Goal: Register for event/course

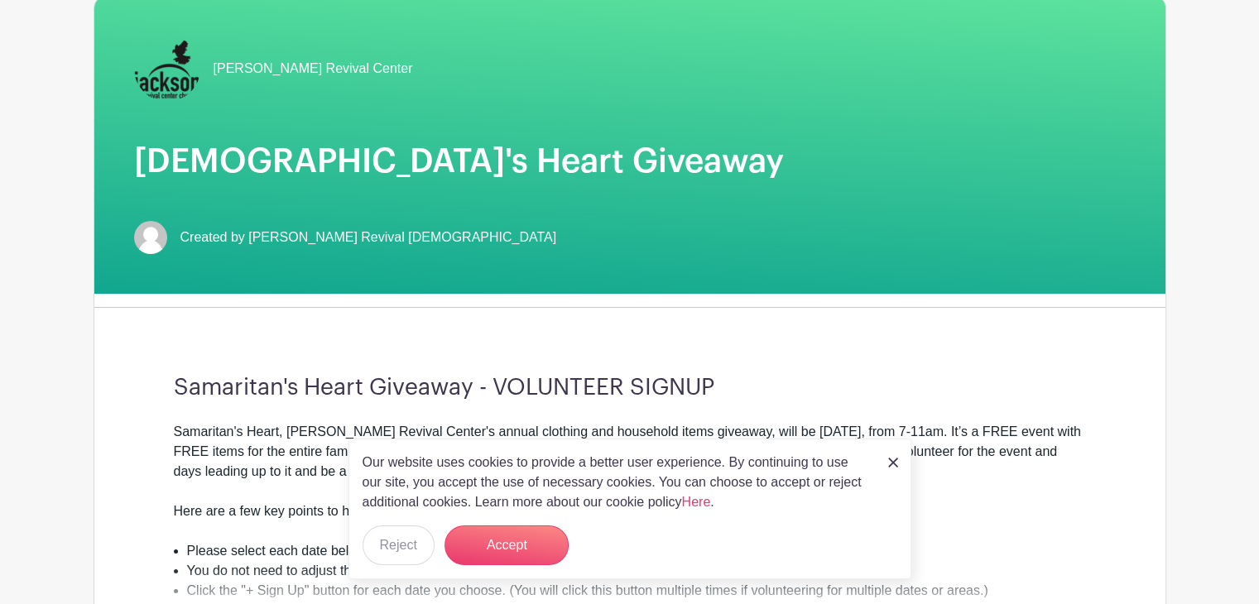
scroll to position [183, 0]
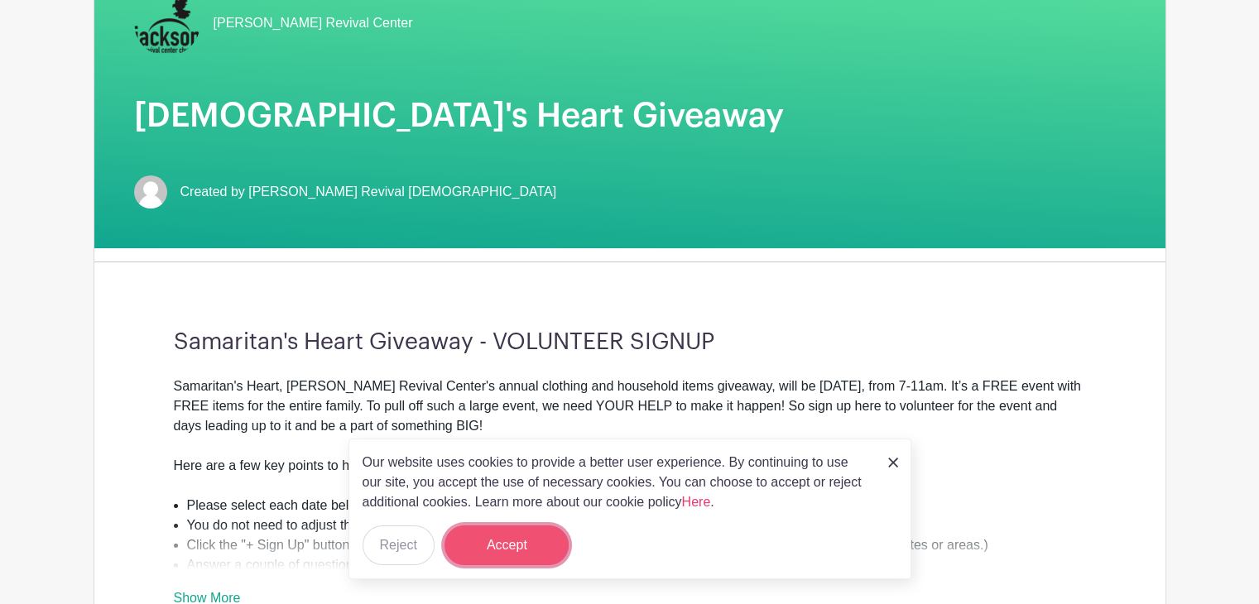
click at [511, 540] on button "Accept" at bounding box center [506, 546] width 124 height 40
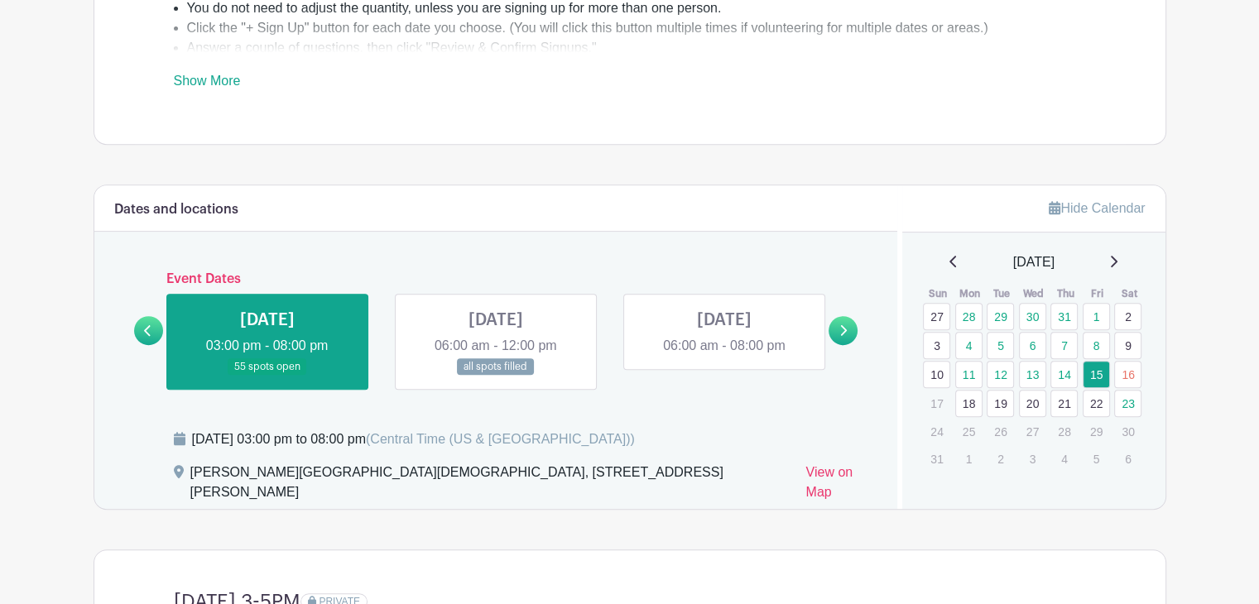
scroll to position [706, 0]
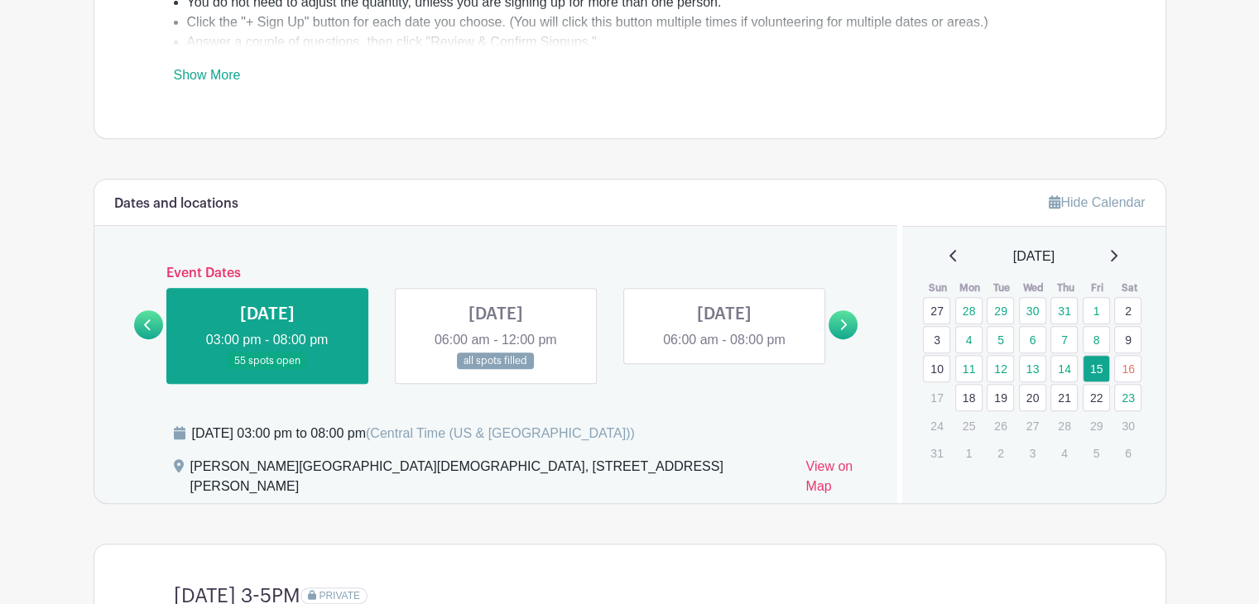
click at [844, 320] on icon at bounding box center [844, 325] width 7 height 11
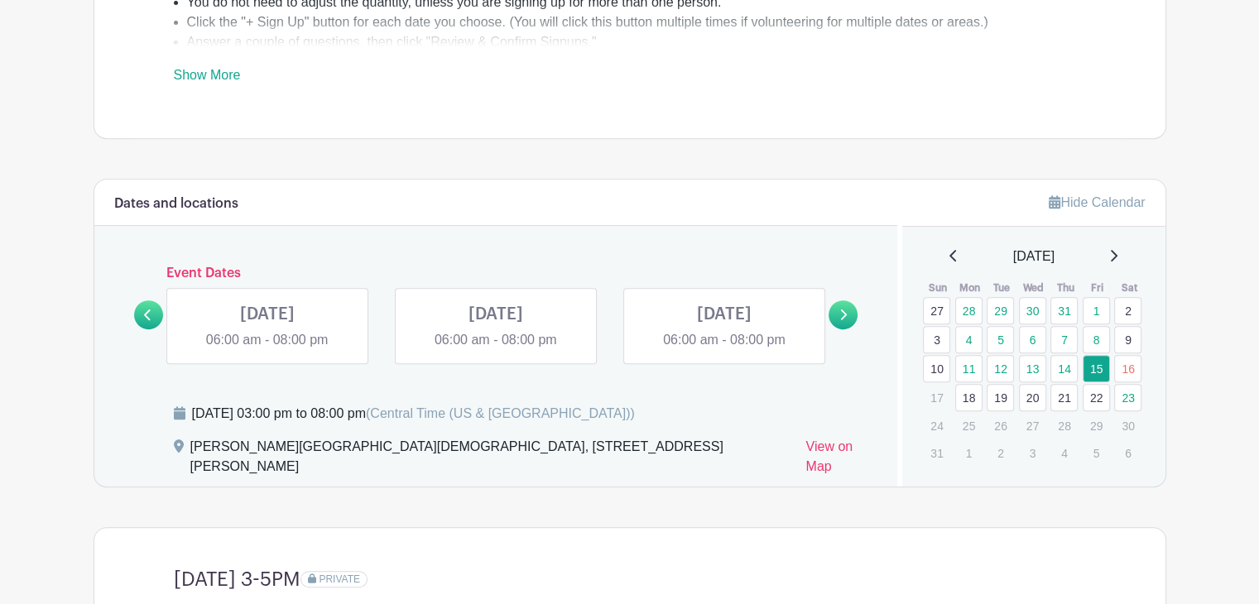
click at [844, 315] on icon at bounding box center [844, 315] width 7 height 11
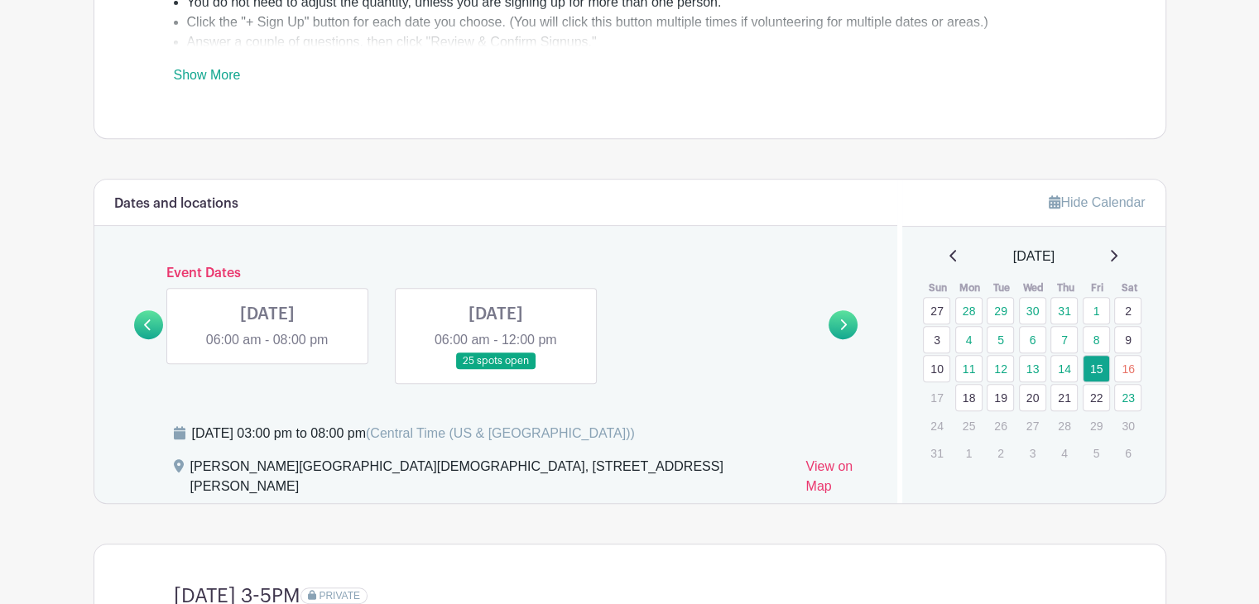
click at [496, 370] on link at bounding box center [496, 370] width 0 height 0
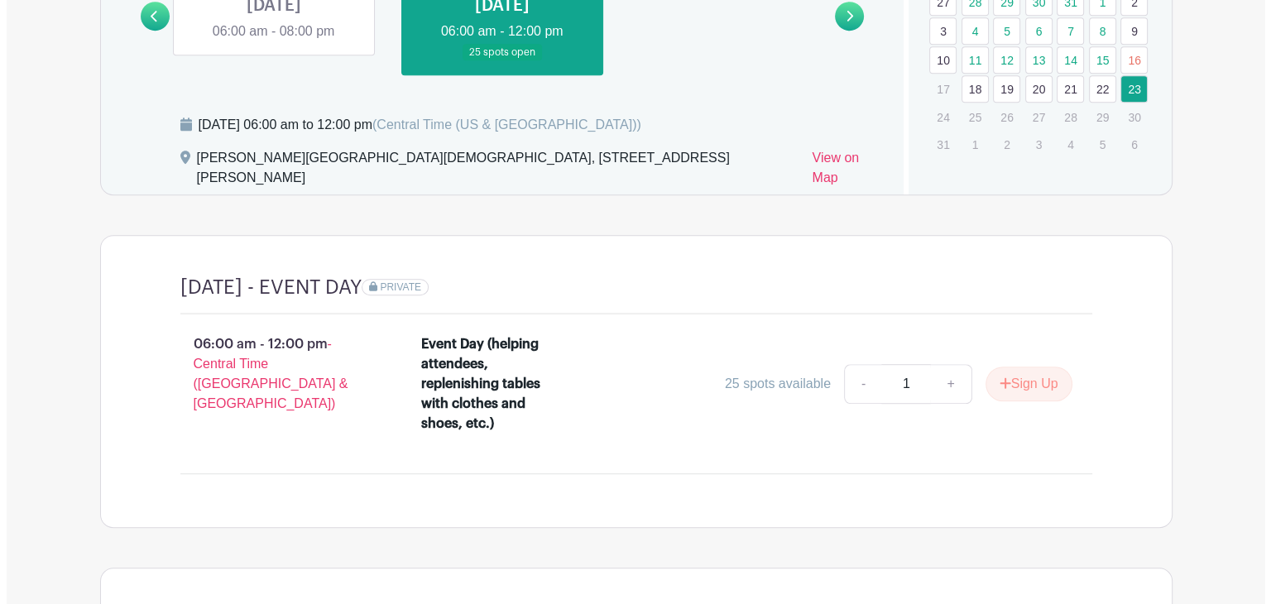
scroll to position [1021, 0]
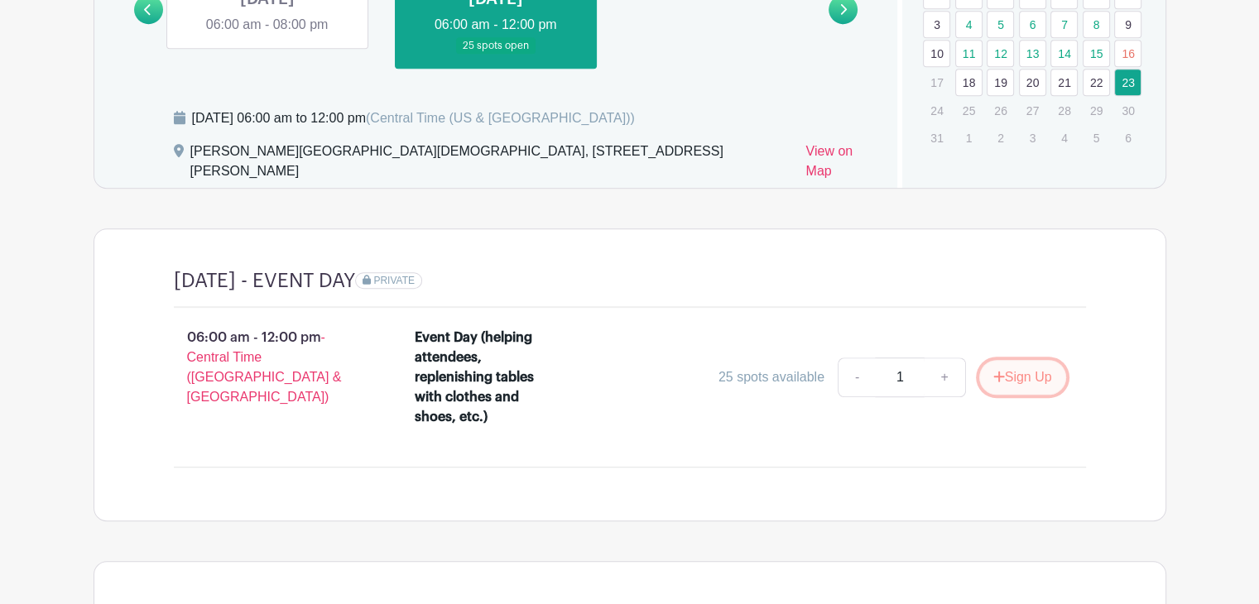
click at [1033, 360] on button "Sign Up" at bounding box center [1022, 377] width 87 height 35
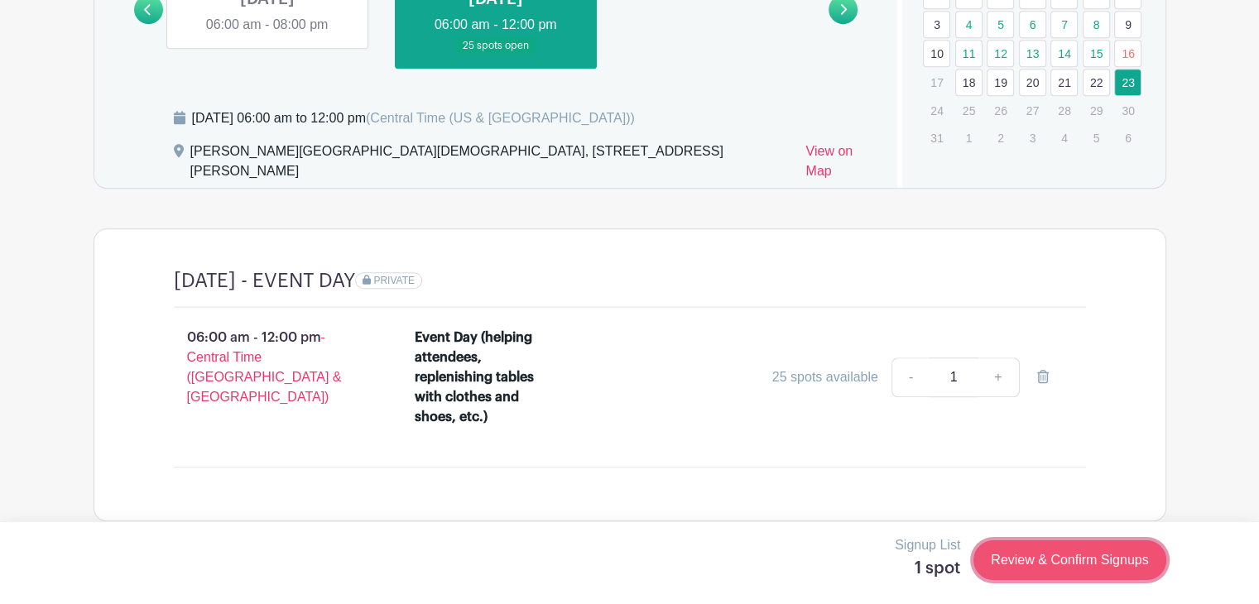
click at [1086, 558] on link "Review & Confirm Signups" at bounding box center [1069, 561] width 192 height 40
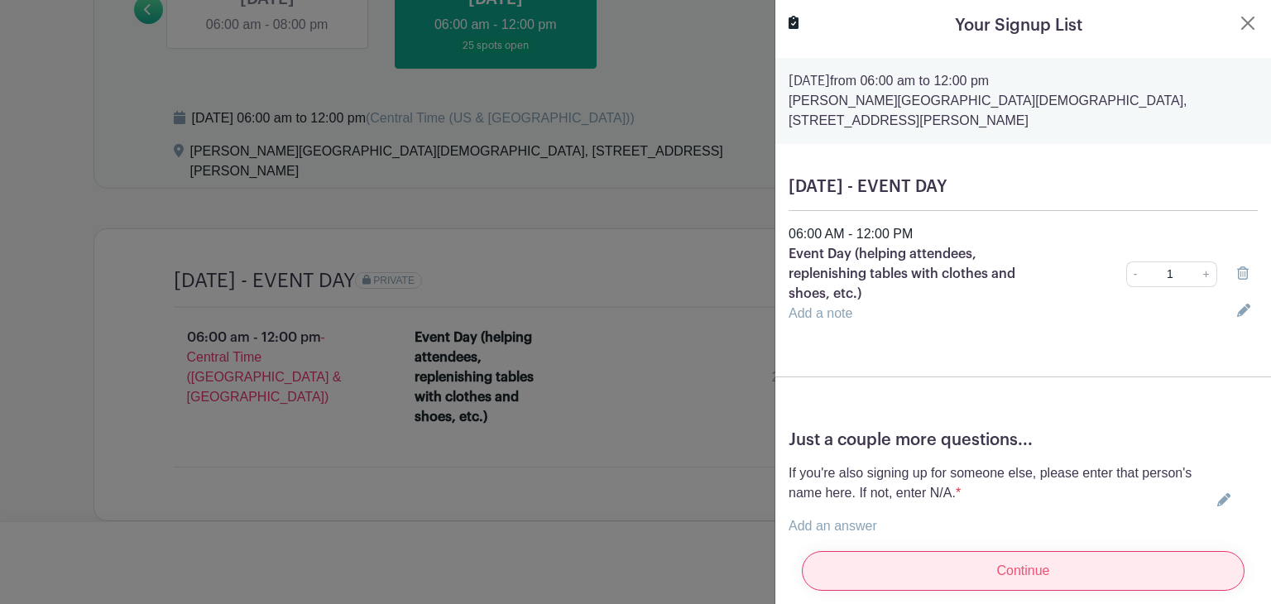
click at [1021, 557] on input "Continue" at bounding box center [1023, 571] width 443 height 40
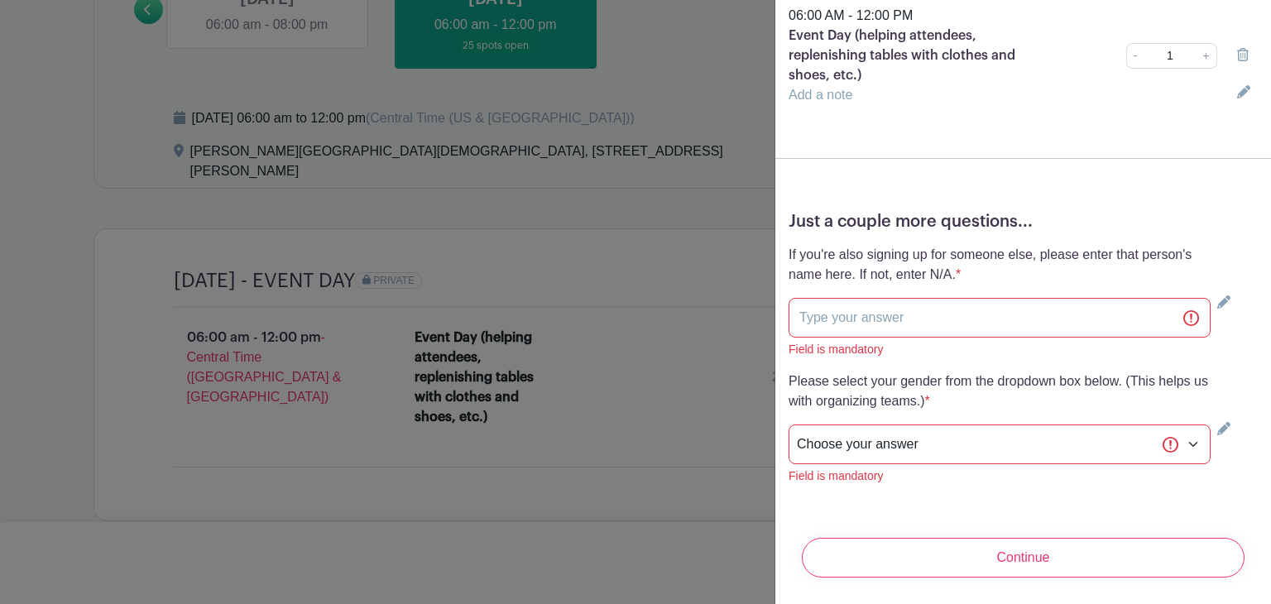
scroll to position [284, 0]
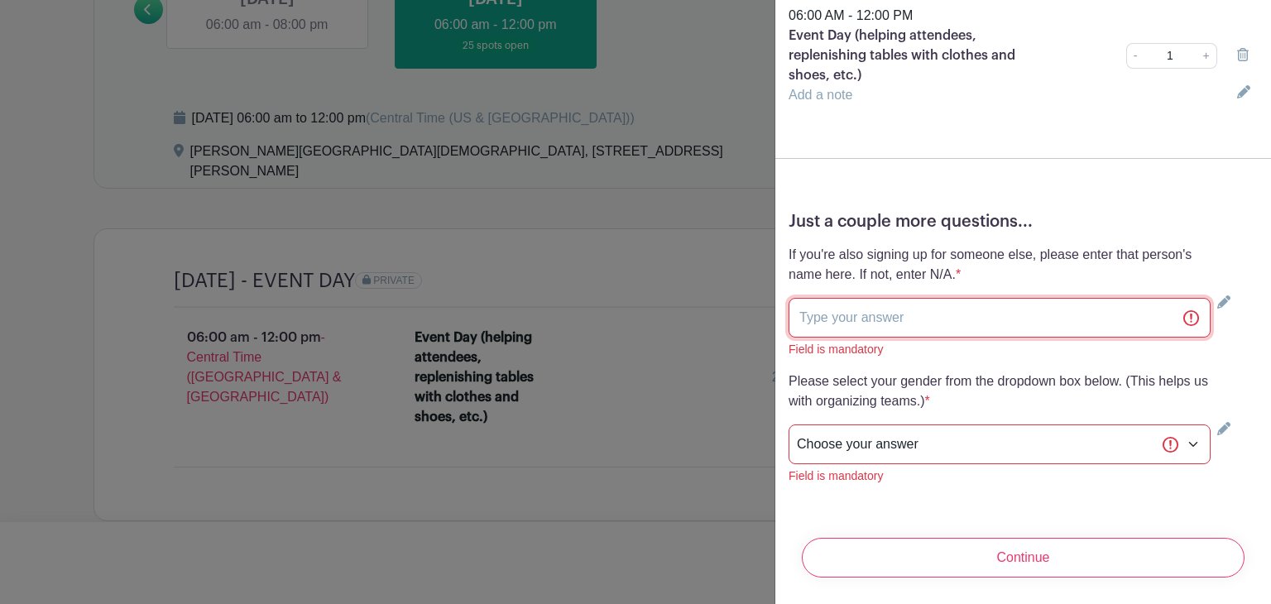
click at [804, 309] on input "text" at bounding box center [1000, 318] width 422 height 40
type input "N/A"
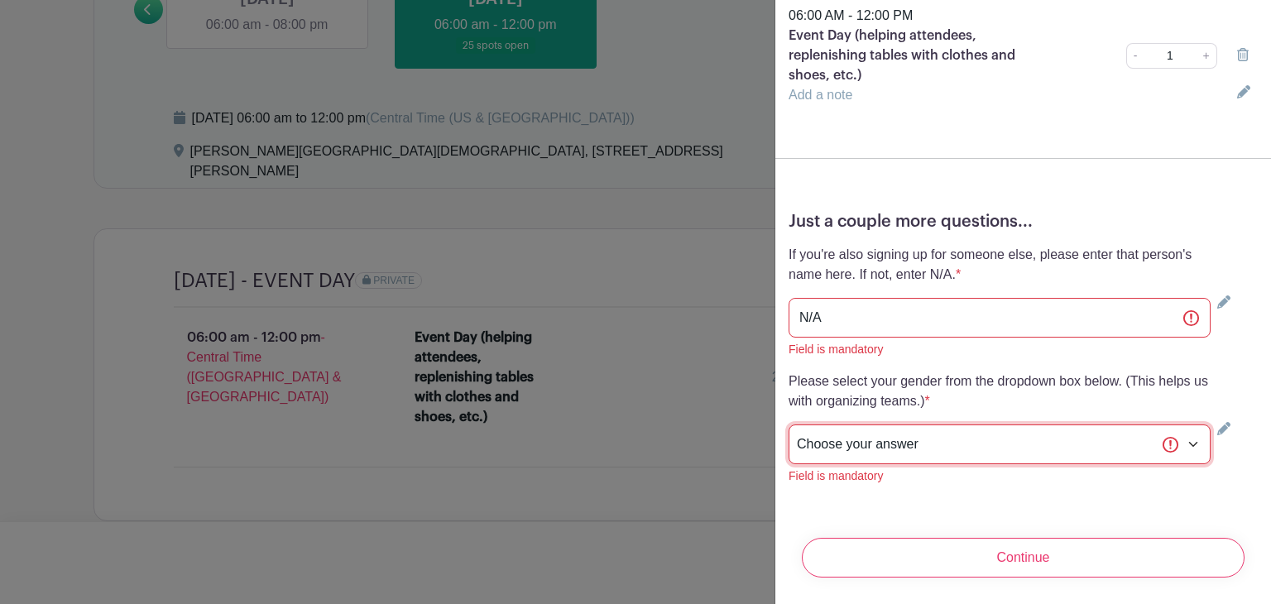
click at [1186, 435] on select "Choose your answer [DEMOGRAPHIC_DATA] [DEMOGRAPHIC_DATA] I prefer not to answer" at bounding box center [1000, 445] width 422 height 40
select select "4346"
click at [789, 425] on select "Choose your answer [DEMOGRAPHIC_DATA] [DEMOGRAPHIC_DATA] I prefer not to answer" at bounding box center [1000, 445] width 422 height 40
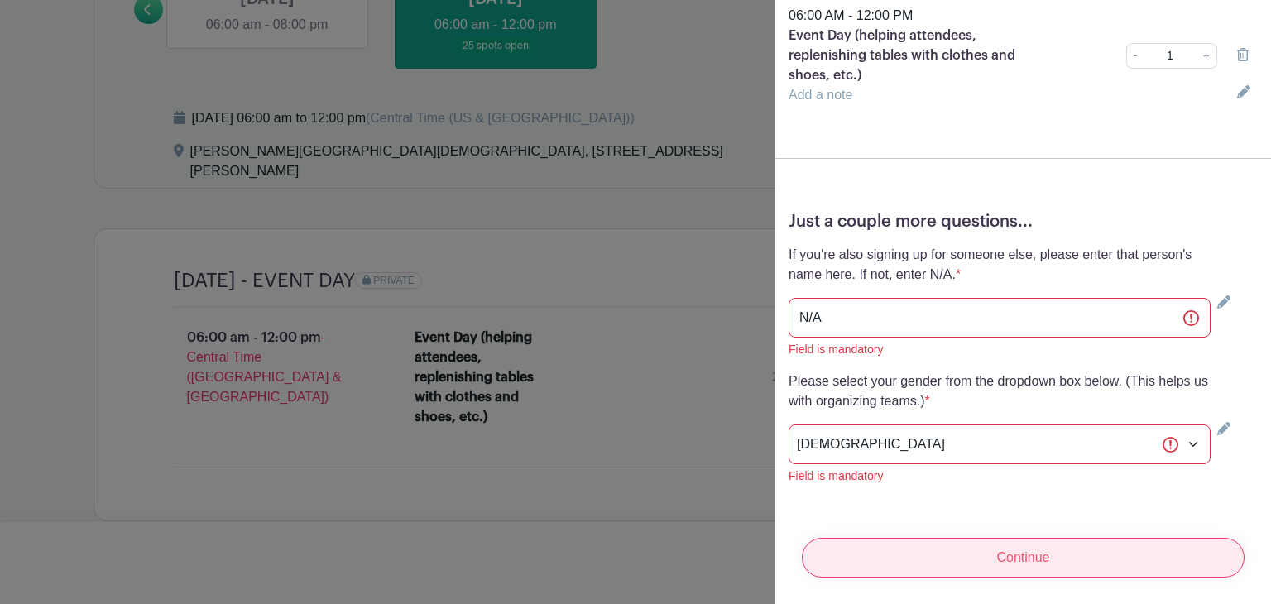
click at [1008, 551] on input "Continue" at bounding box center [1023, 558] width 443 height 40
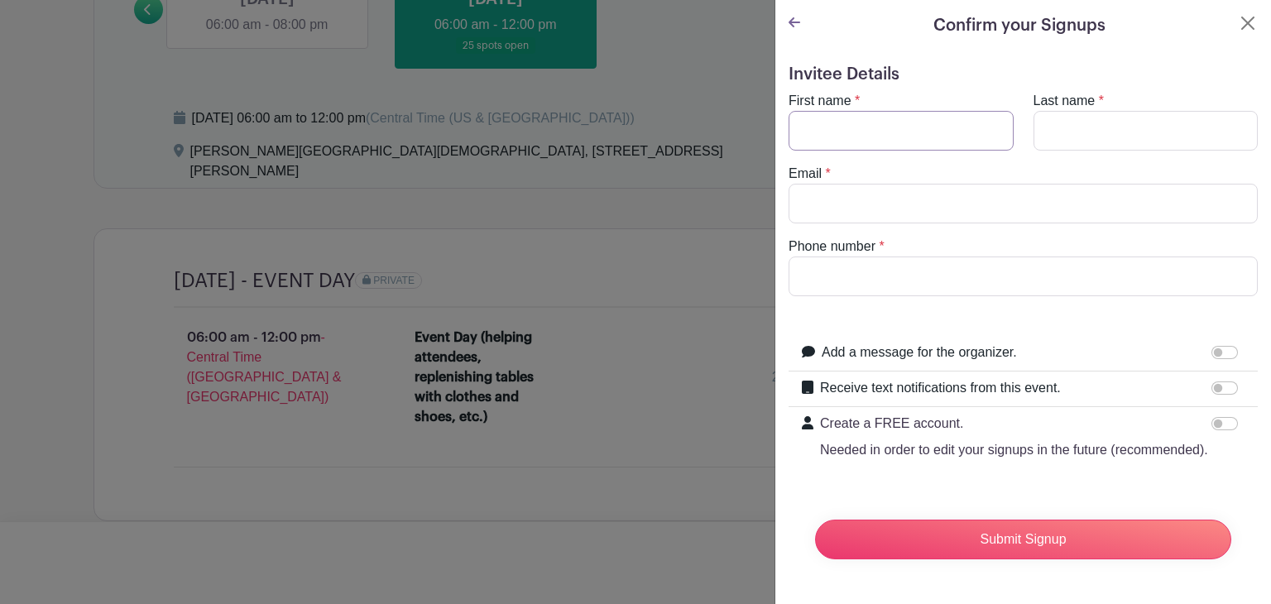
click at [808, 111] on input "First name" at bounding box center [901, 131] width 225 height 40
type input "[PERSON_NAME]"
click at [1043, 111] on input "Last name" at bounding box center [1146, 131] width 225 height 40
type input "[PERSON_NAME]"
click at [800, 184] on input "Email" at bounding box center [1023, 204] width 469 height 40
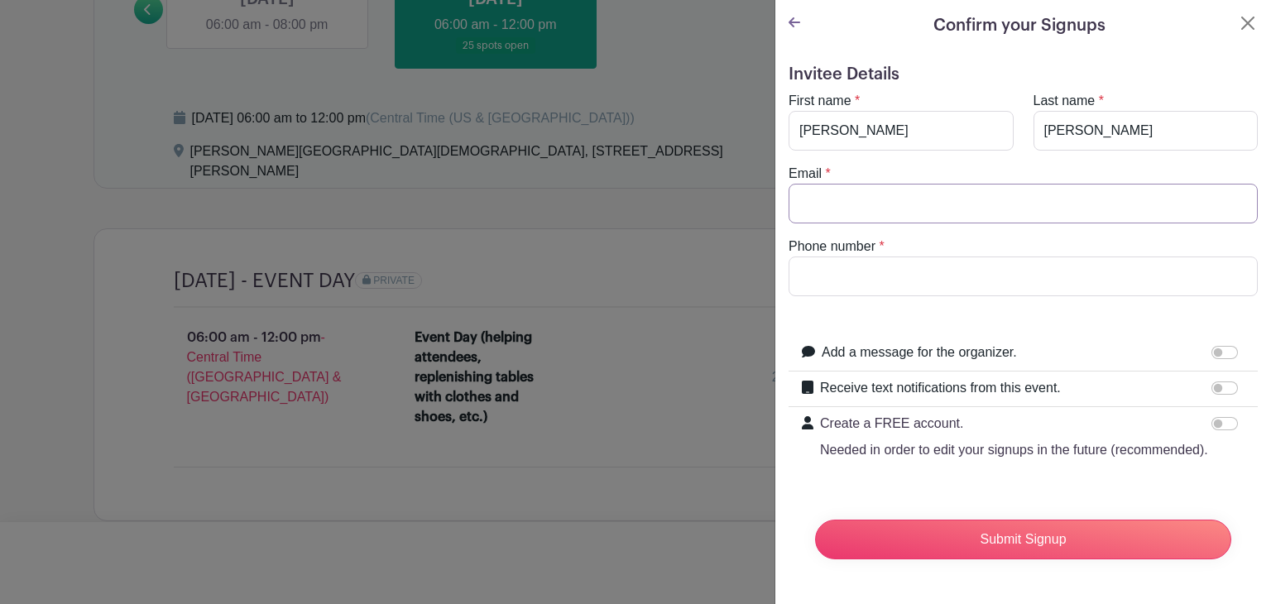
type input "[EMAIL_ADDRESS][DOMAIN_NAME]"
click at [807, 257] on input "Phone number" at bounding box center [1023, 277] width 469 height 40
type input "6014212283"
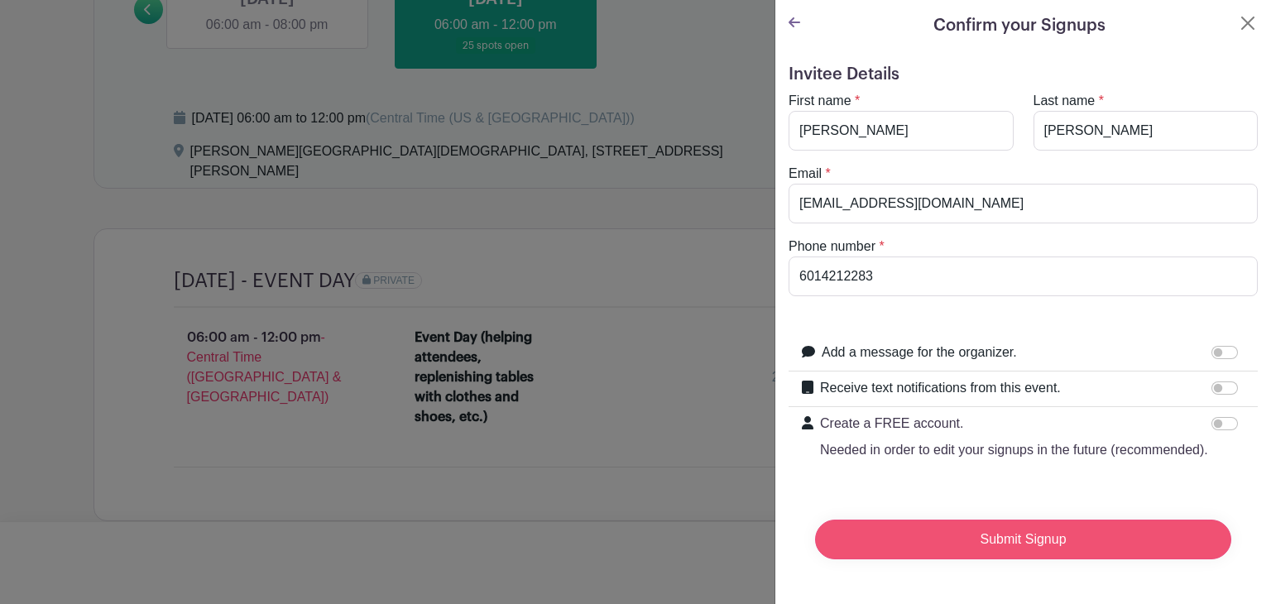
click at [1007, 531] on input "Submit Signup" at bounding box center [1023, 540] width 416 height 40
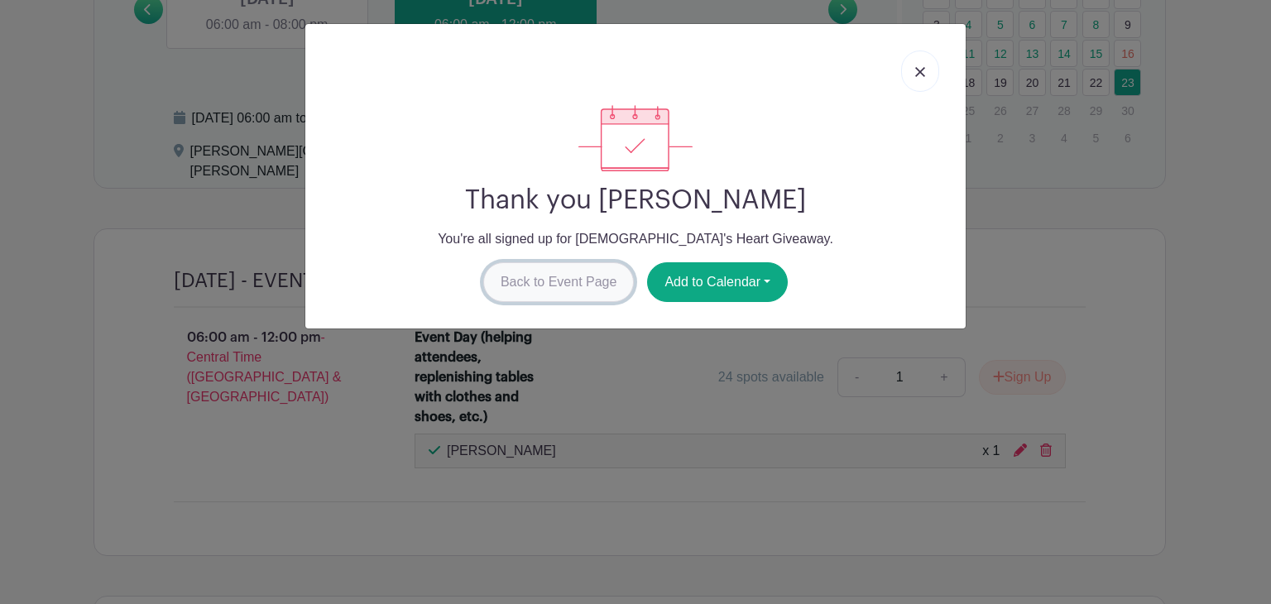
click at [540, 276] on link "Back to Event Page" at bounding box center [558, 282] width 151 height 40
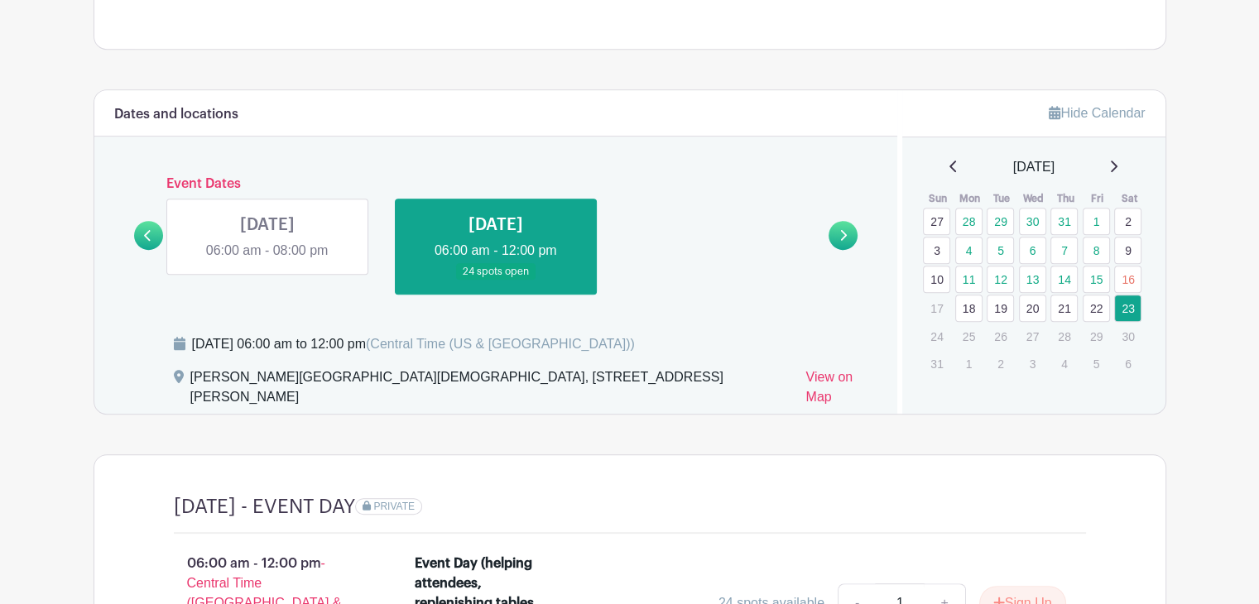
scroll to position [781, 0]
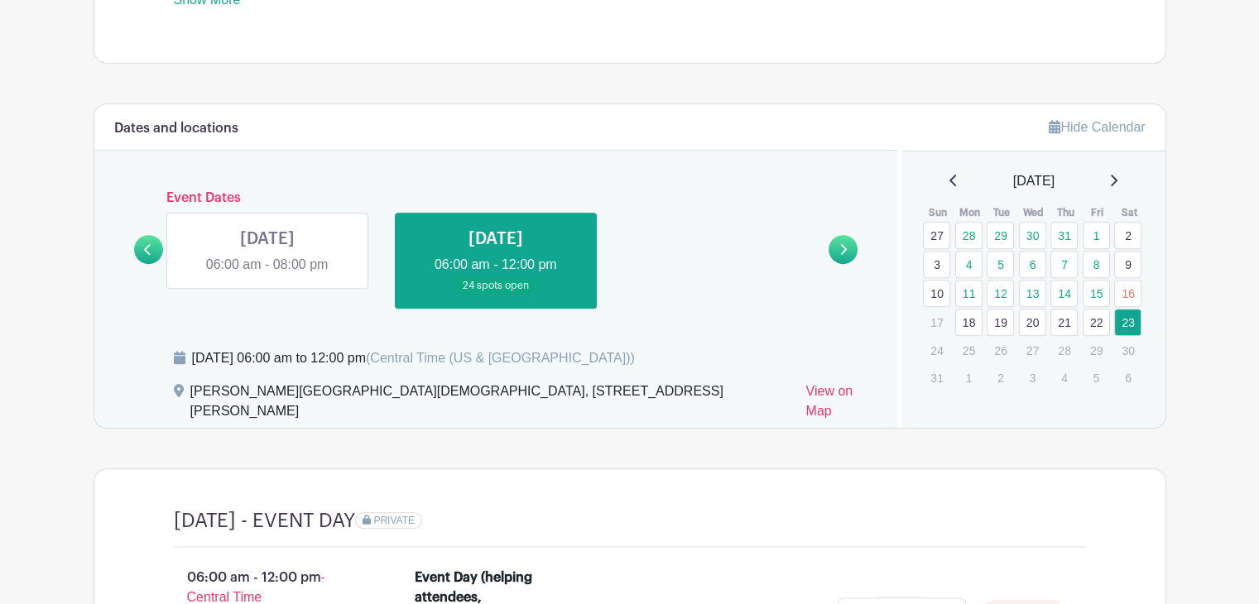
click at [267, 275] on link at bounding box center [267, 275] width 0 height 0
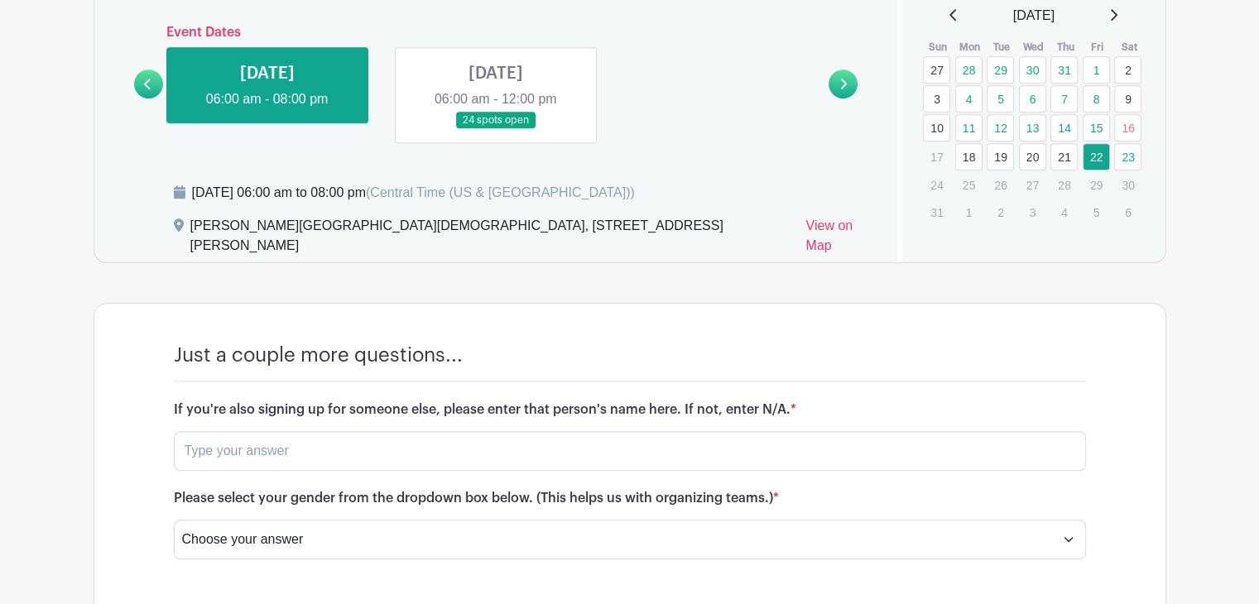
scroll to position [973, 0]
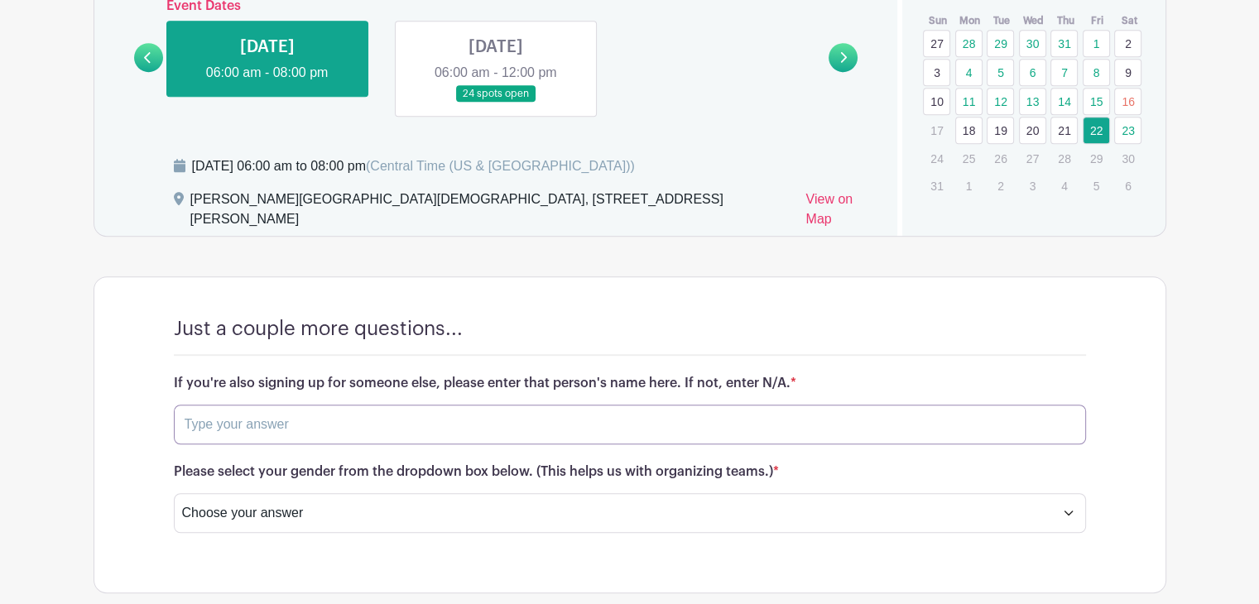
click at [209, 405] on input "text" at bounding box center [630, 425] width 912 height 40
type input "N/A"
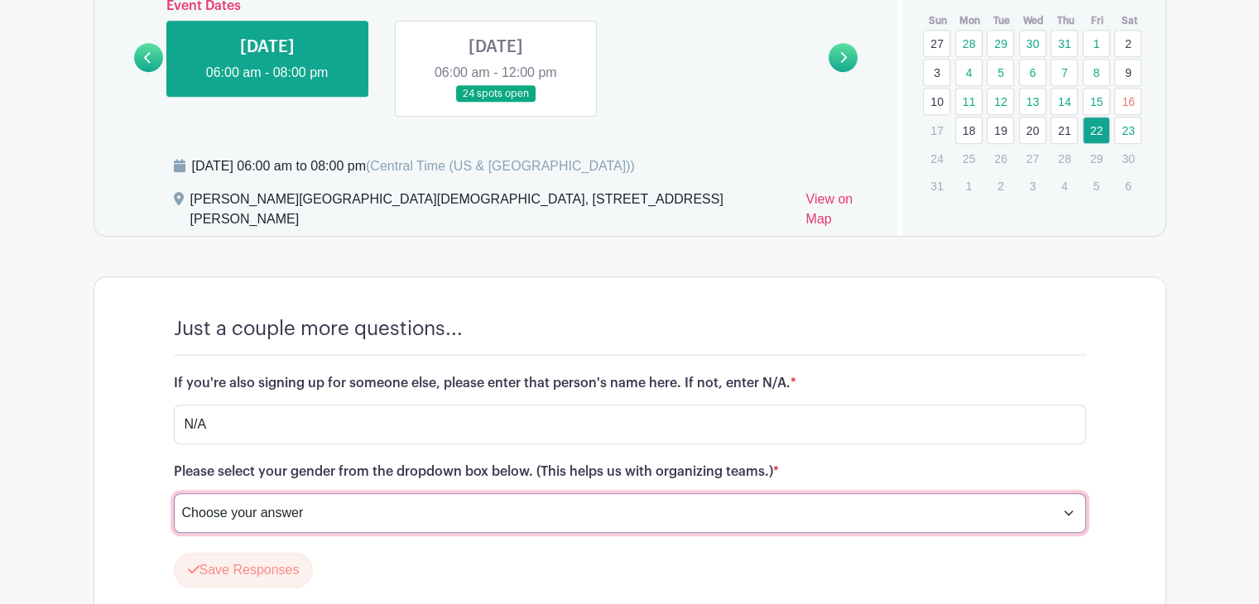
click at [1064, 493] on select "Choose your answer [DEMOGRAPHIC_DATA] [DEMOGRAPHIC_DATA] I prefer not to answer" at bounding box center [630, 513] width 912 height 40
select select "4346"
click at [174, 493] on select "Choose your answer [DEMOGRAPHIC_DATA] [DEMOGRAPHIC_DATA] I prefer not to answer" at bounding box center [630, 513] width 912 height 40
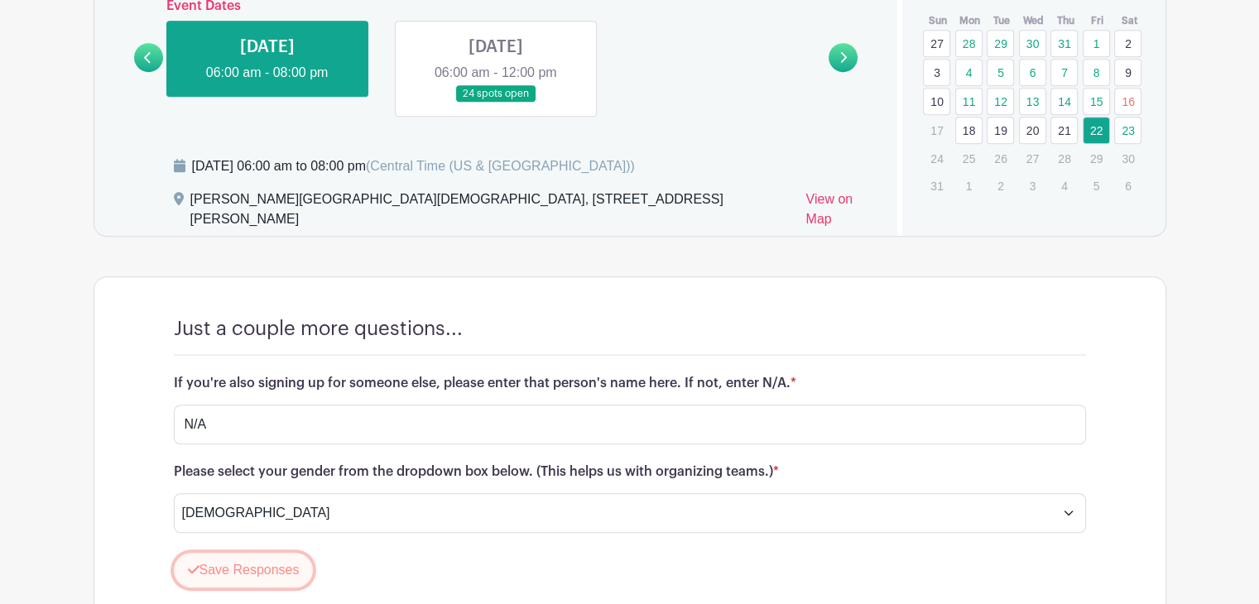
click at [219, 555] on button "Save Responses" at bounding box center [244, 570] width 140 height 35
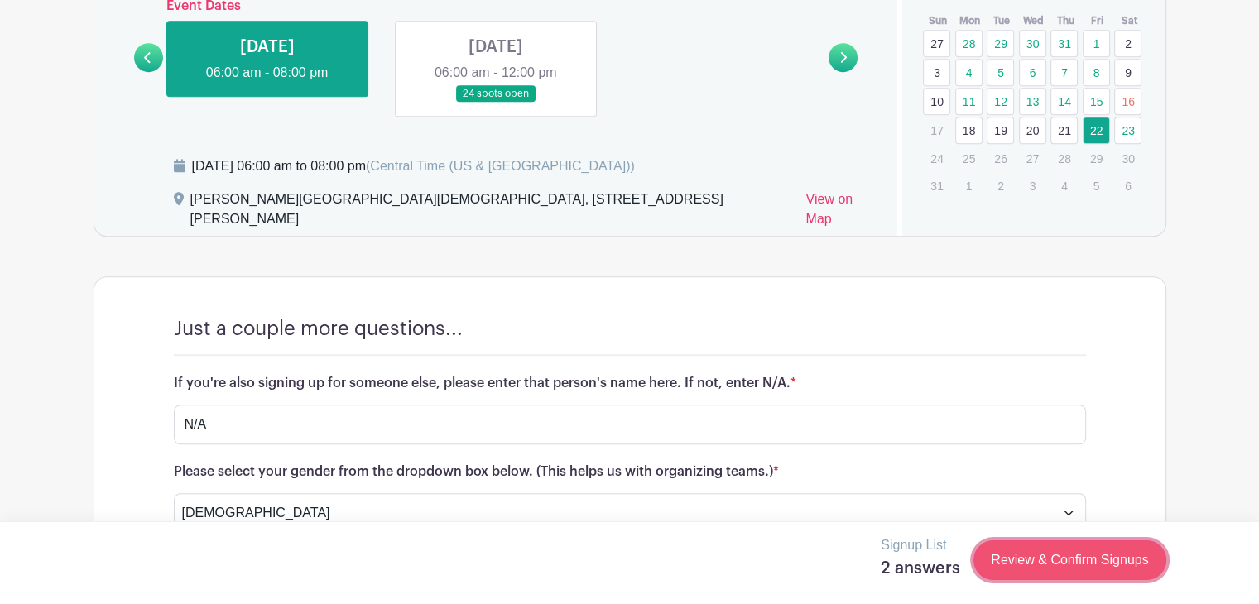
click at [1089, 559] on link "Review & Confirm Signups" at bounding box center [1069, 561] width 192 height 40
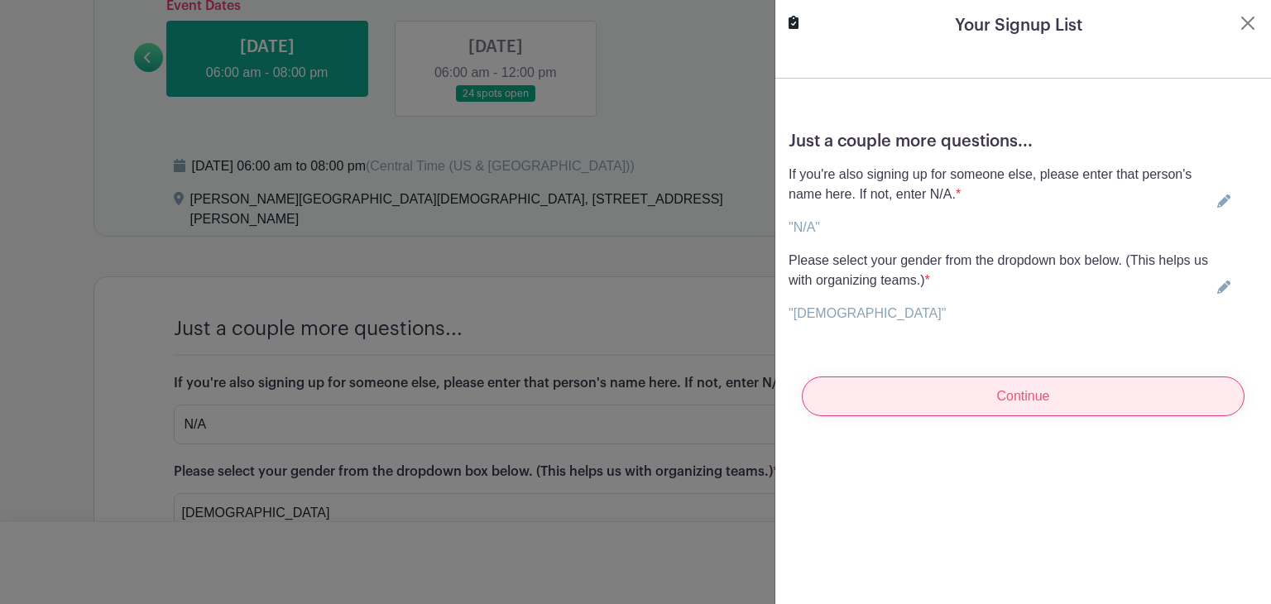
click at [1017, 398] on input "Continue" at bounding box center [1023, 397] width 443 height 40
click at [1025, 396] on input "Continue" at bounding box center [1023, 397] width 443 height 40
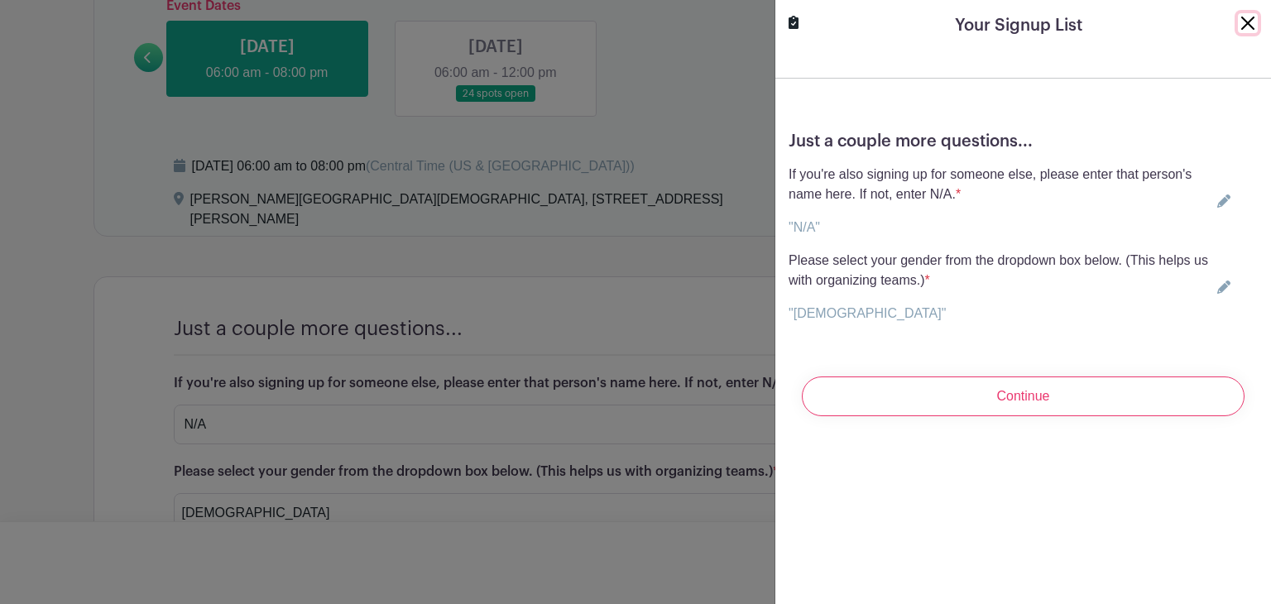
click at [1238, 24] on button "Close" at bounding box center [1248, 23] width 20 height 20
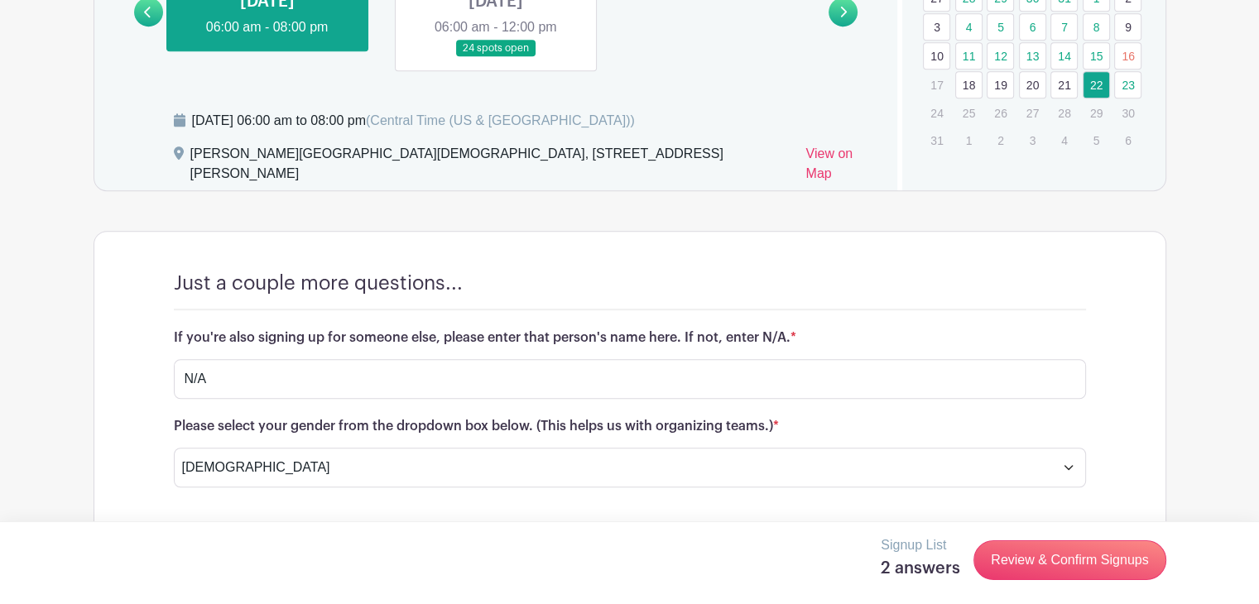
scroll to position [1040, 0]
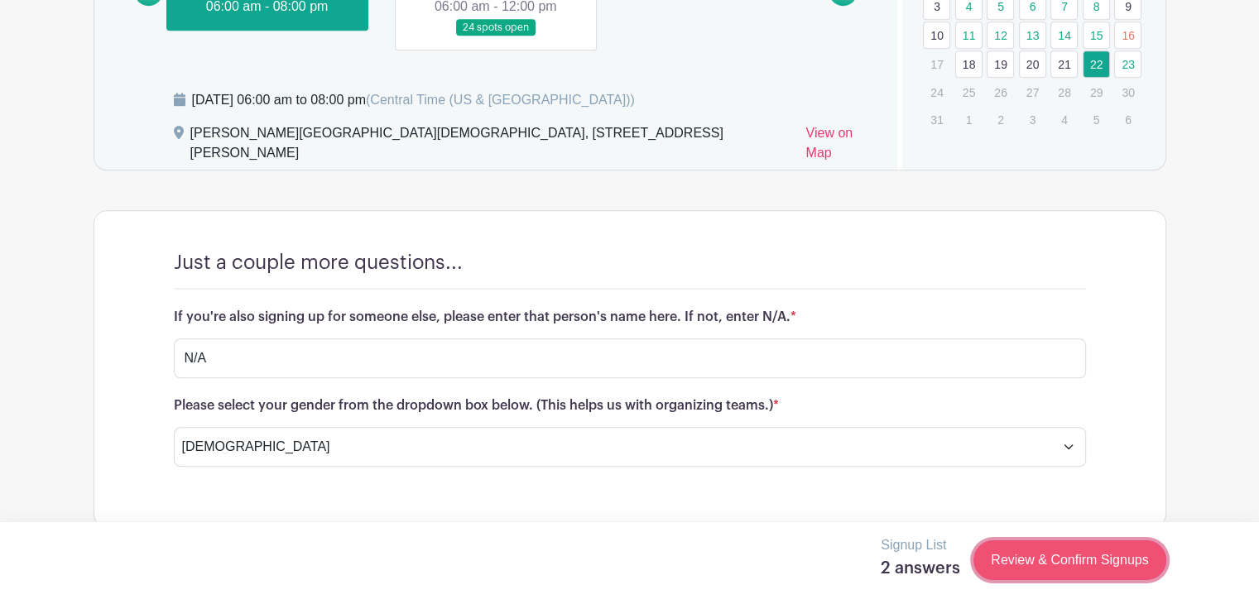
click at [1033, 557] on link "Review & Confirm Signups" at bounding box center [1069, 561] width 192 height 40
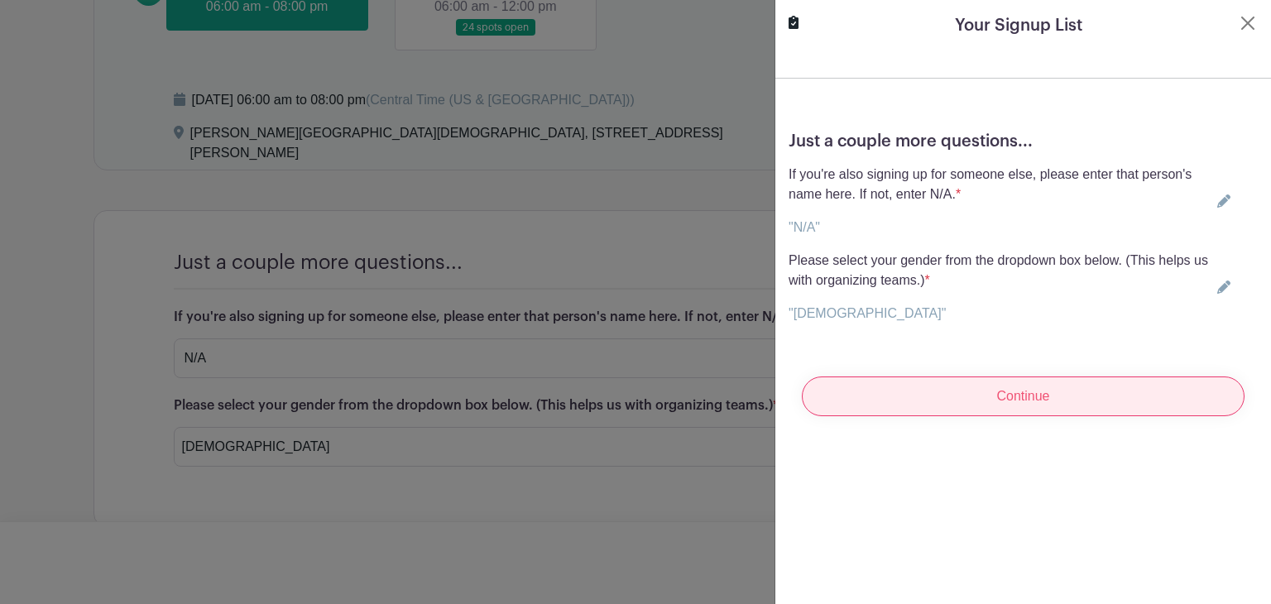
click at [1000, 399] on input "Continue" at bounding box center [1023, 397] width 443 height 40
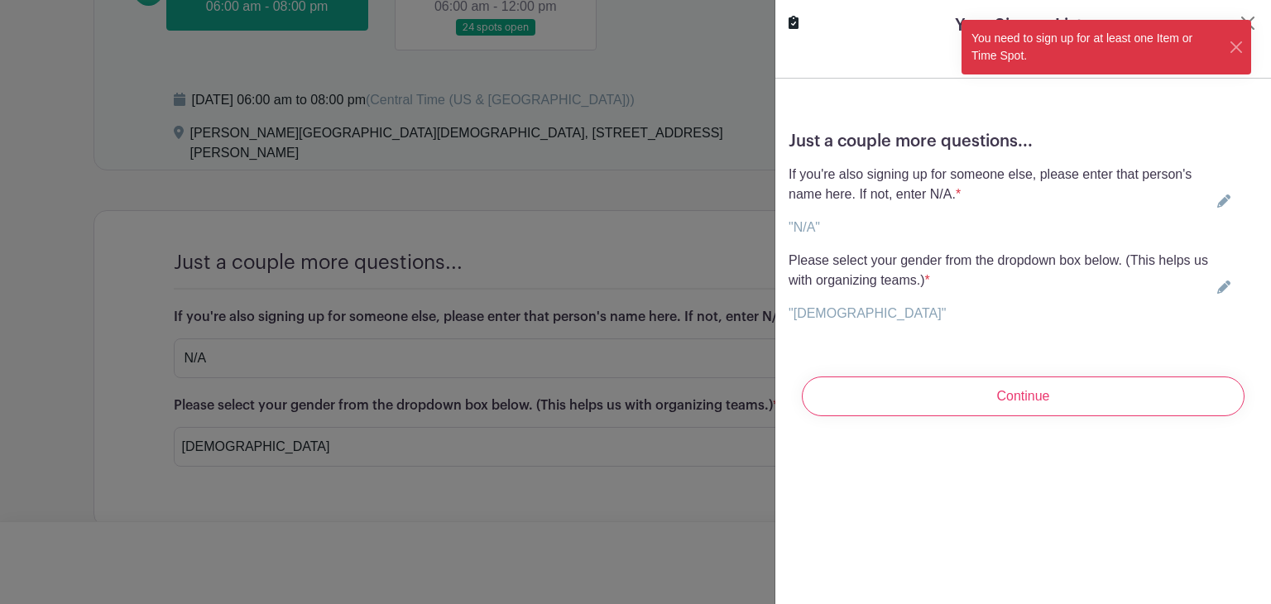
click at [1228, 46] on div "You need to sign up for at least one Item or Time Spot." at bounding box center [1095, 47] width 267 height 55
click at [1233, 39] on button "Close" at bounding box center [1237, 47] width 16 height 17
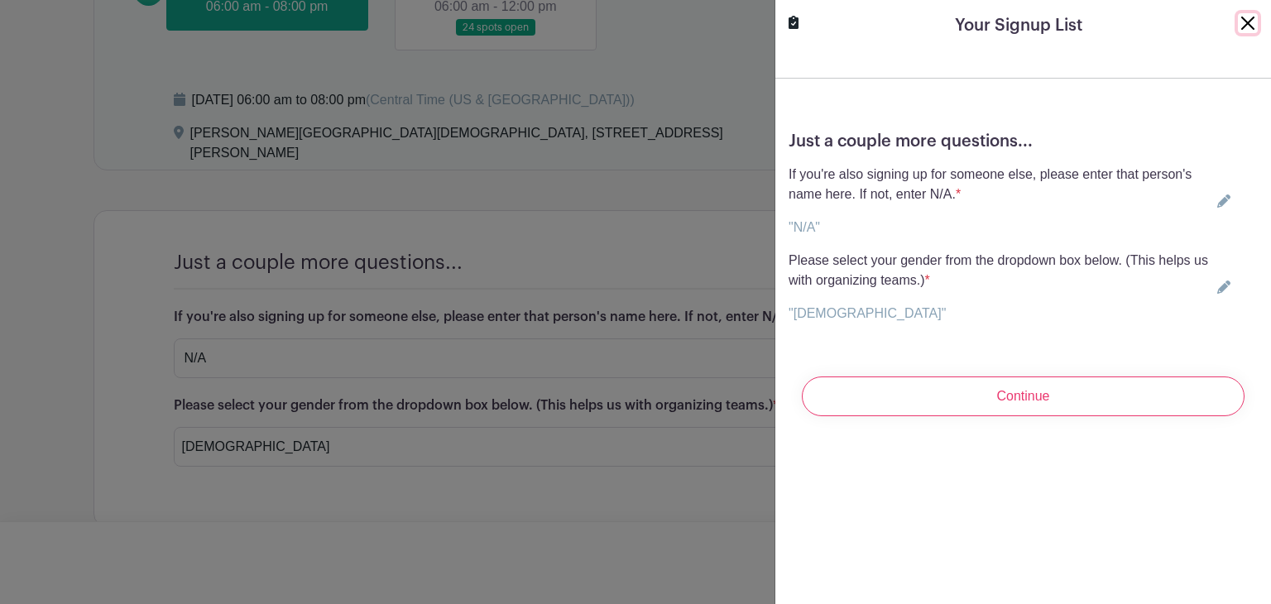
click at [1239, 22] on button "Close" at bounding box center [1248, 23] width 20 height 20
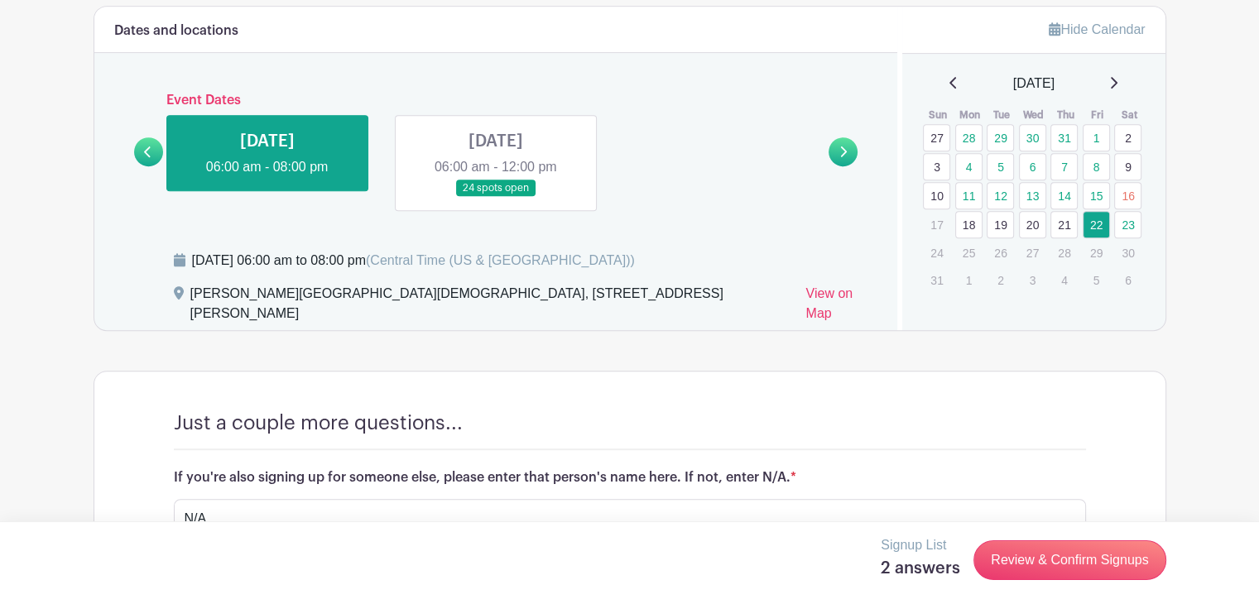
scroll to position [810, 0]
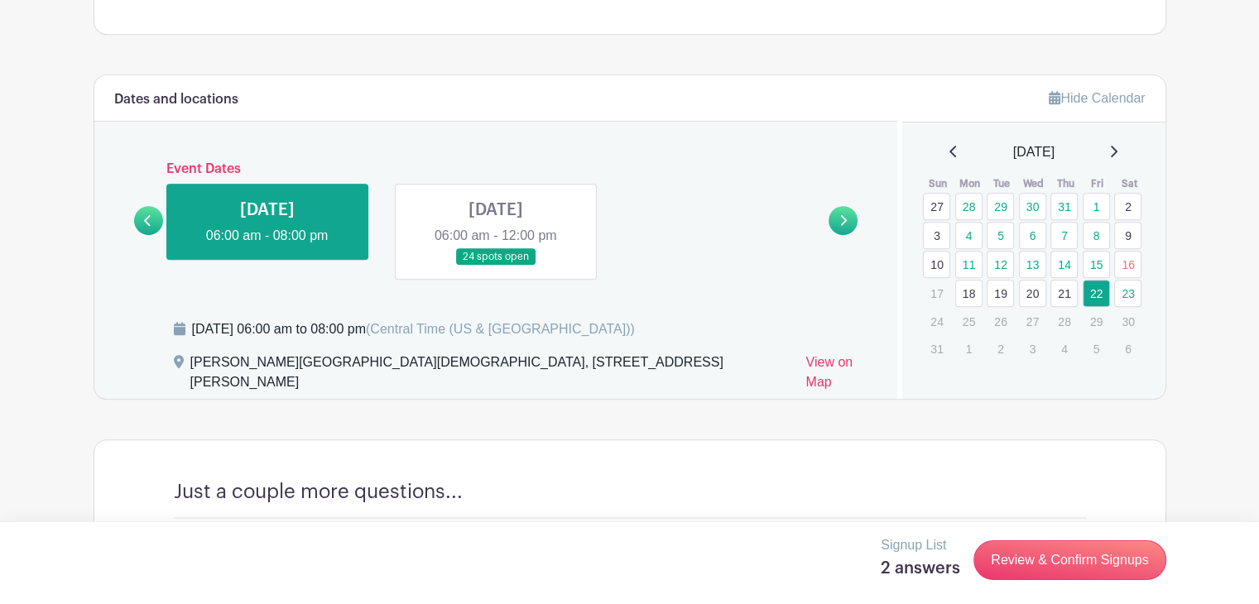
click at [267, 246] on link at bounding box center [267, 246] width 0 height 0
click at [1096, 295] on link "22" at bounding box center [1096, 293] width 27 height 27
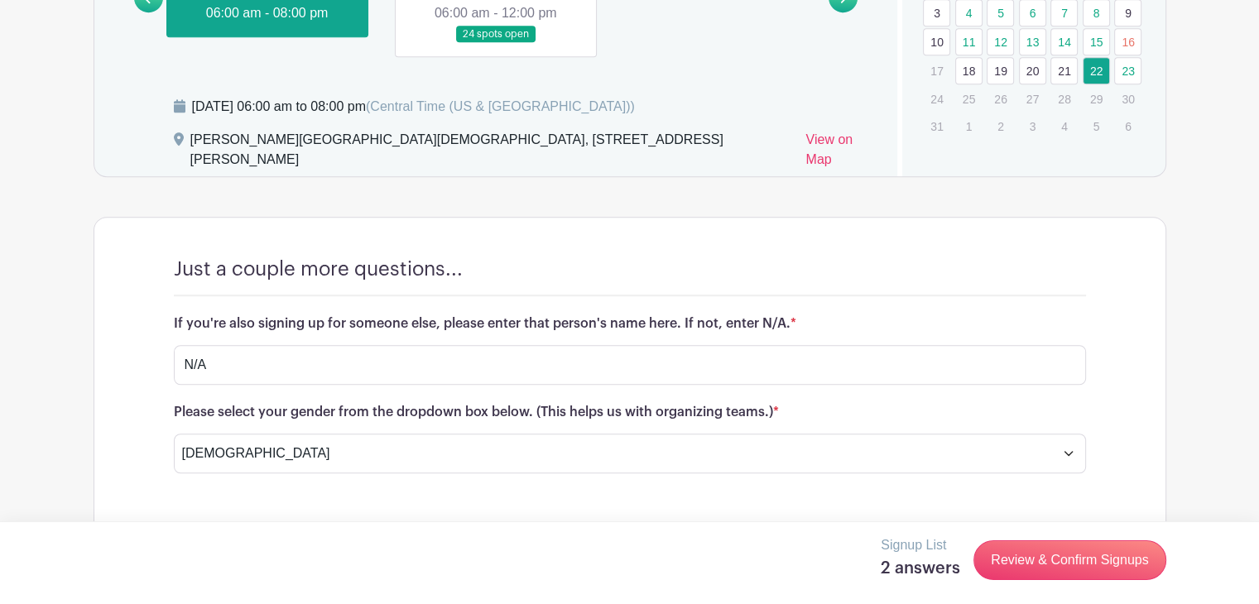
scroll to position [1046, 0]
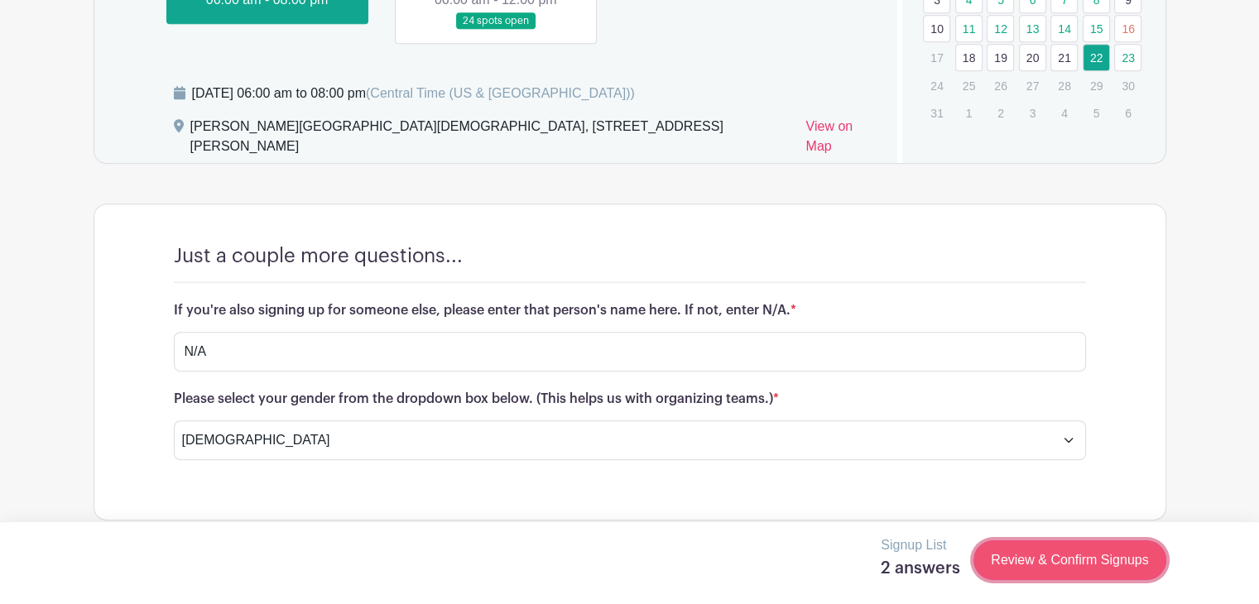
click at [1023, 565] on link "Review & Confirm Signups" at bounding box center [1069, 561] width 192 height 40
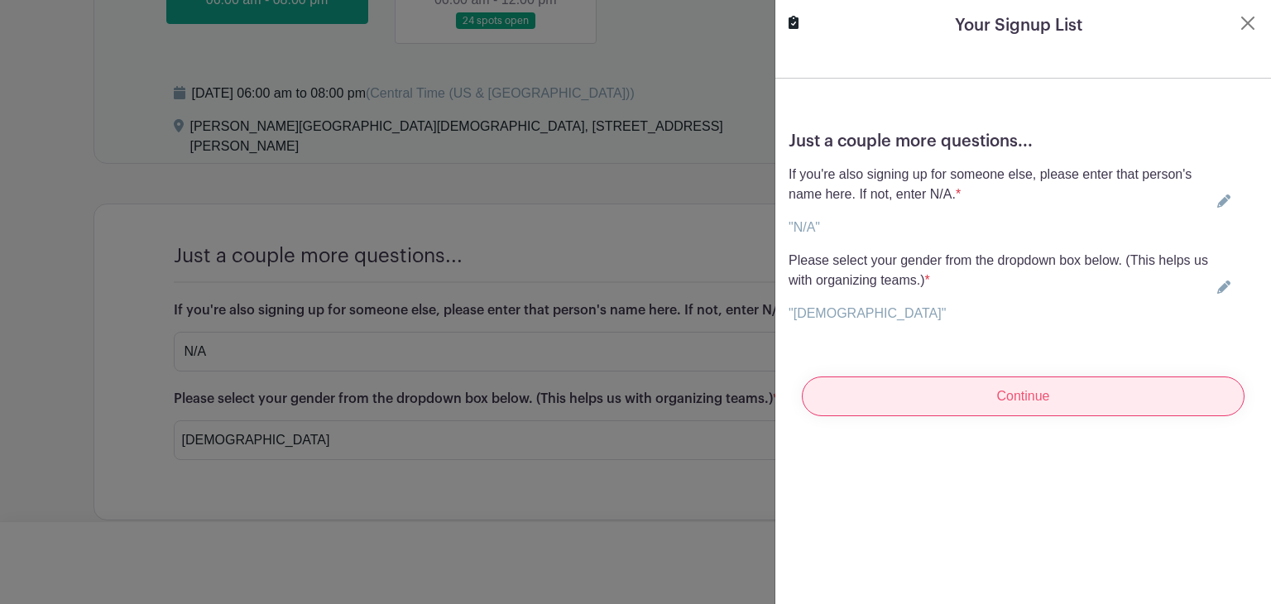
click at [1007, 395] on input "Continue" at bounding box center [1023, 397] width 443 height 40
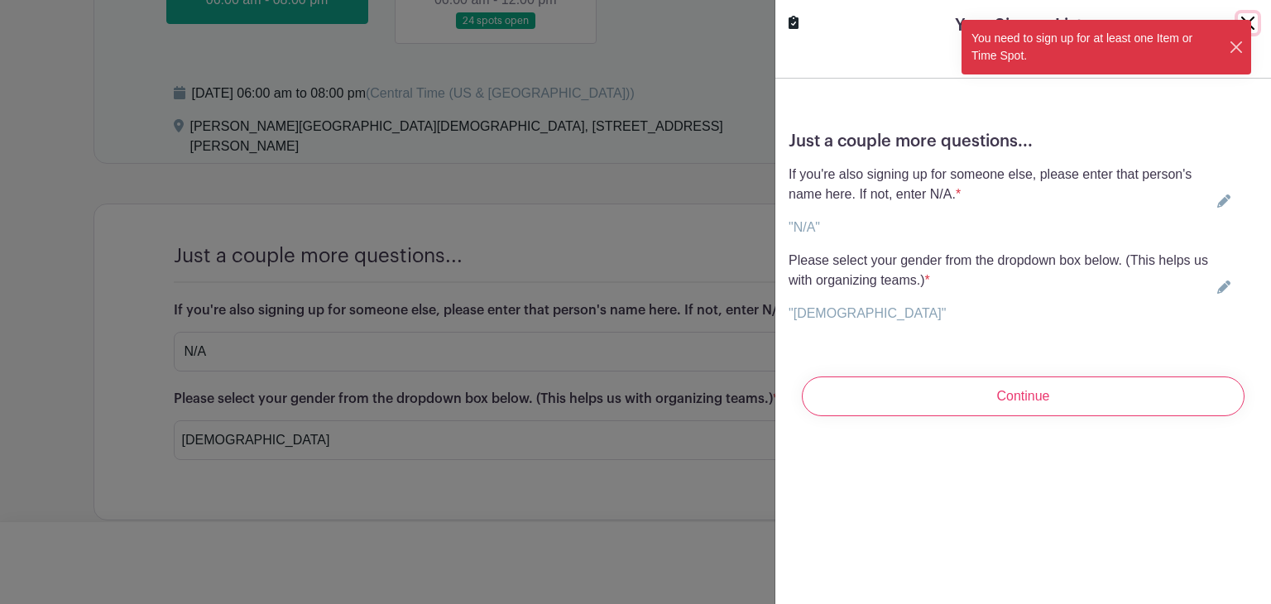
click at [1229, 46] on button "Close" at bounding box center [1237, 47] width 16 height 17
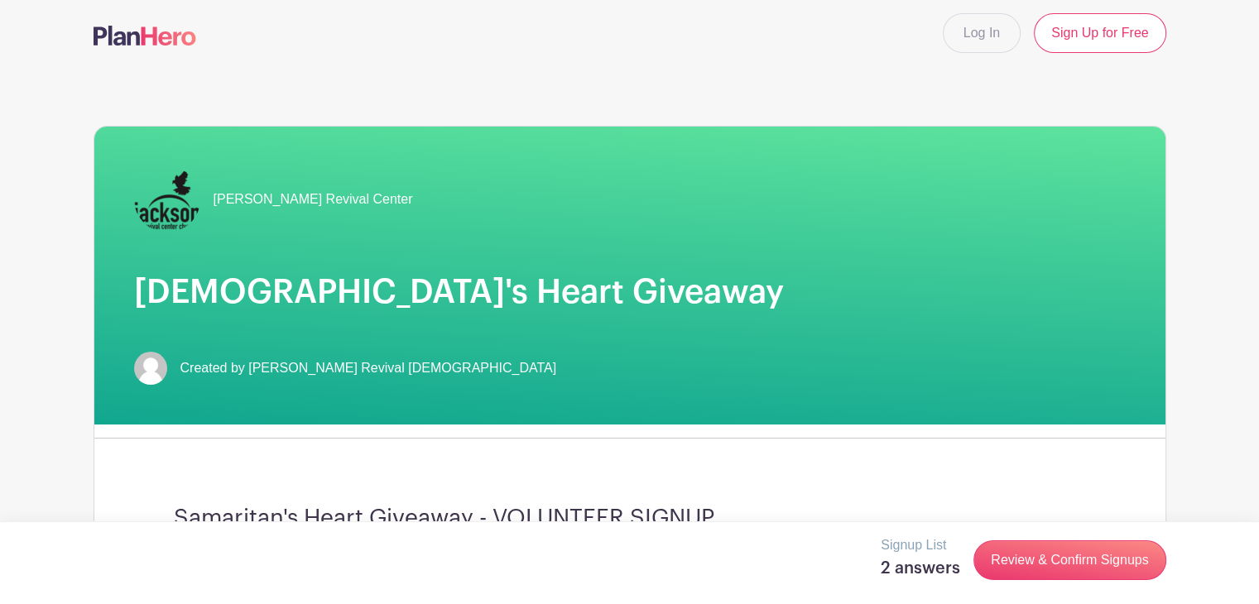
scroll to position [0, 0]
